Goal: Information Seeking & Learning: Compare options

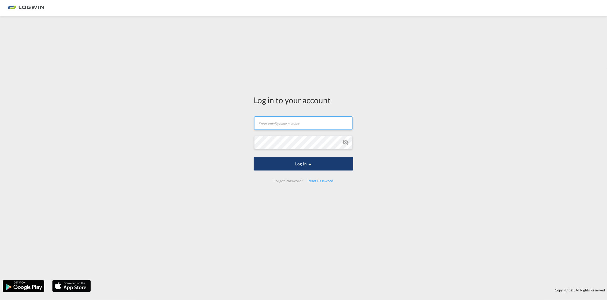
type input "[PERSON_NAME][EMAIL_ADDRESS][DOMAIN_NAME]"
click at [311, 167] on button "Log In" at bounding box center [304, 163] width 100 height 13
